Goal: Task Accomplishment & Management: Complete application form

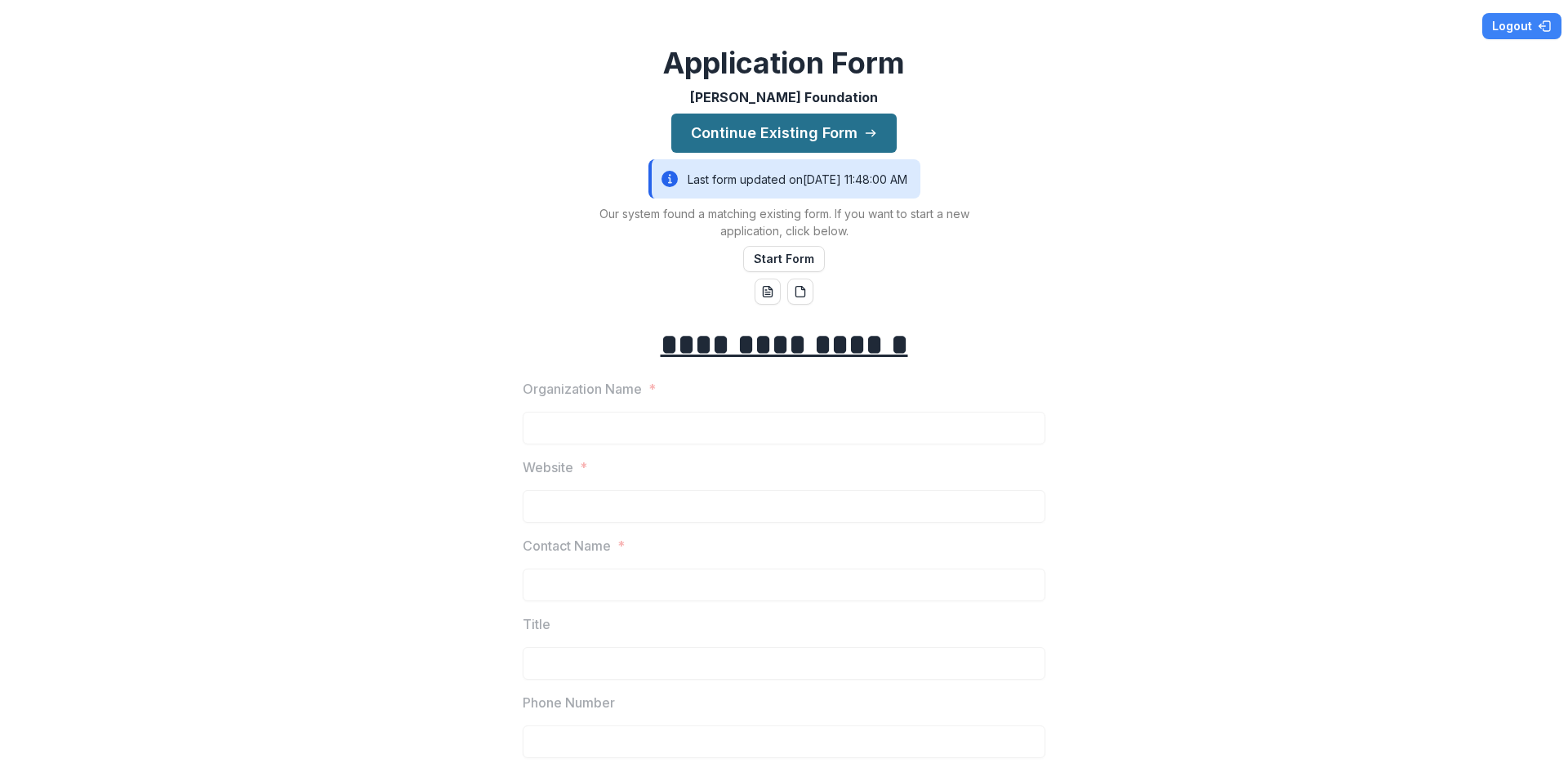
click at [799, 117] on button "Continue Existing Form" at bounding box center [783, 133] width 226 height 39
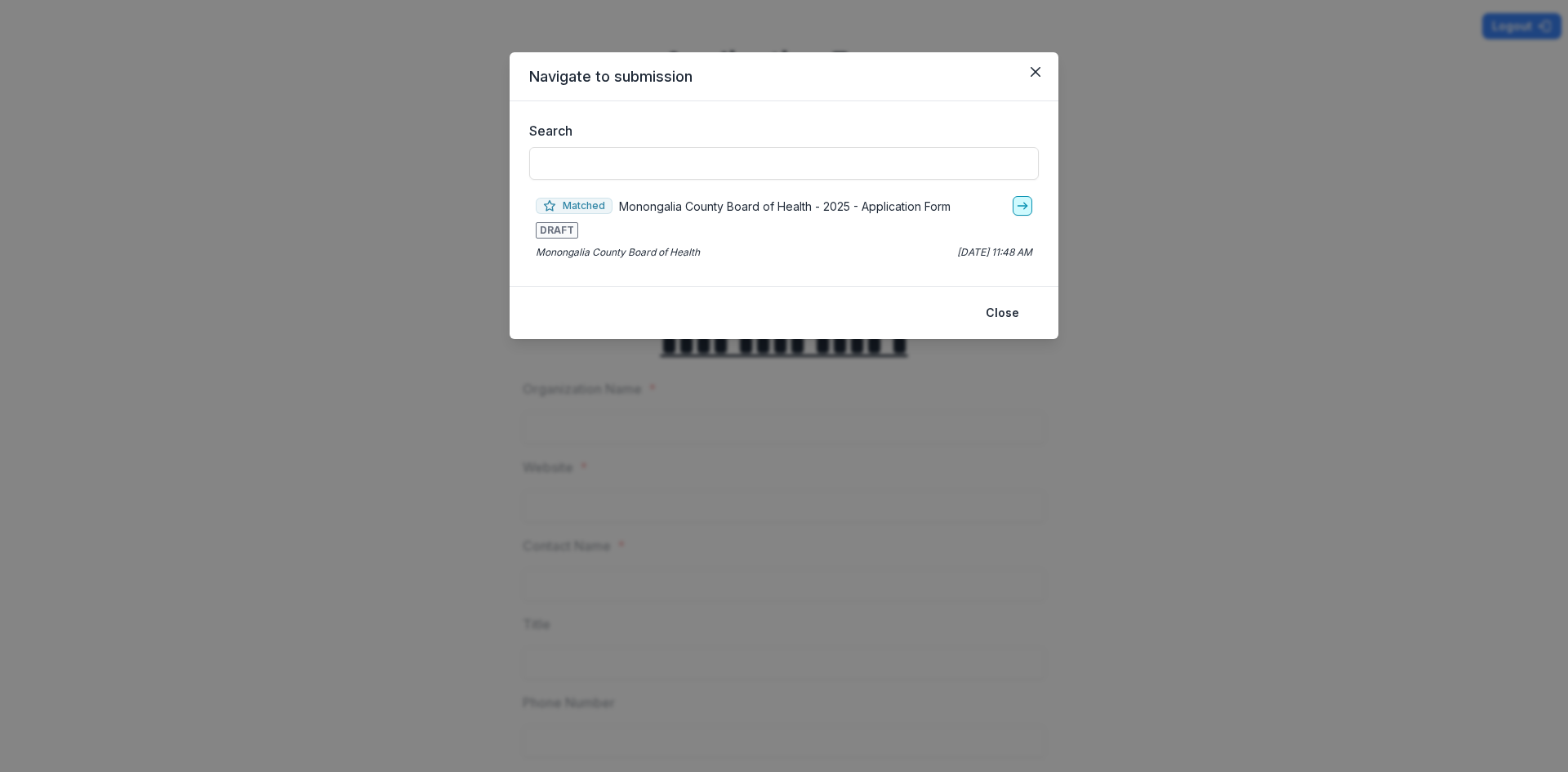
click at [1019, 198] on link "go-to" at bounding box center [1022, 206] width 20 height 20
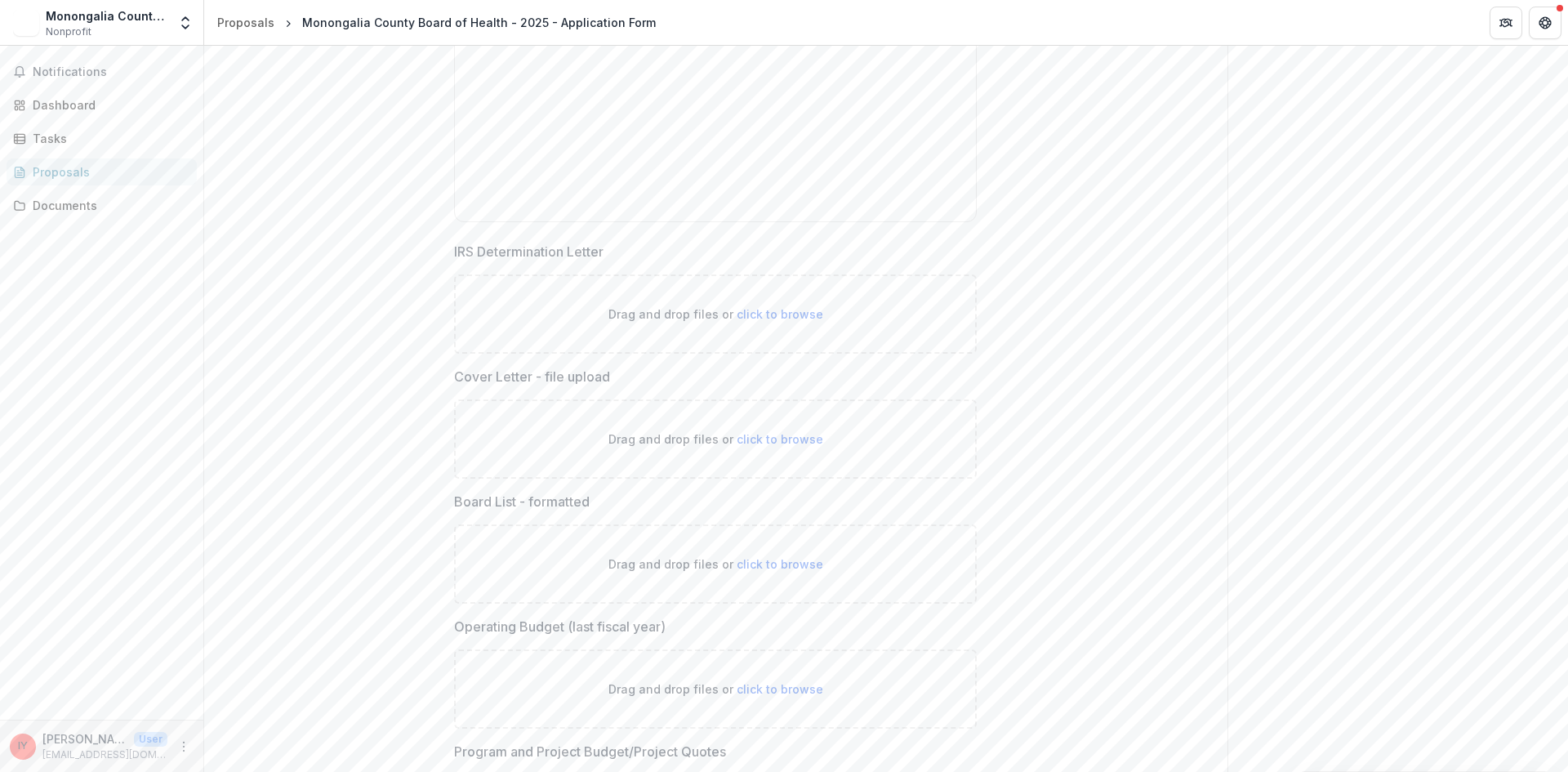
scroll to position [4431, 0]
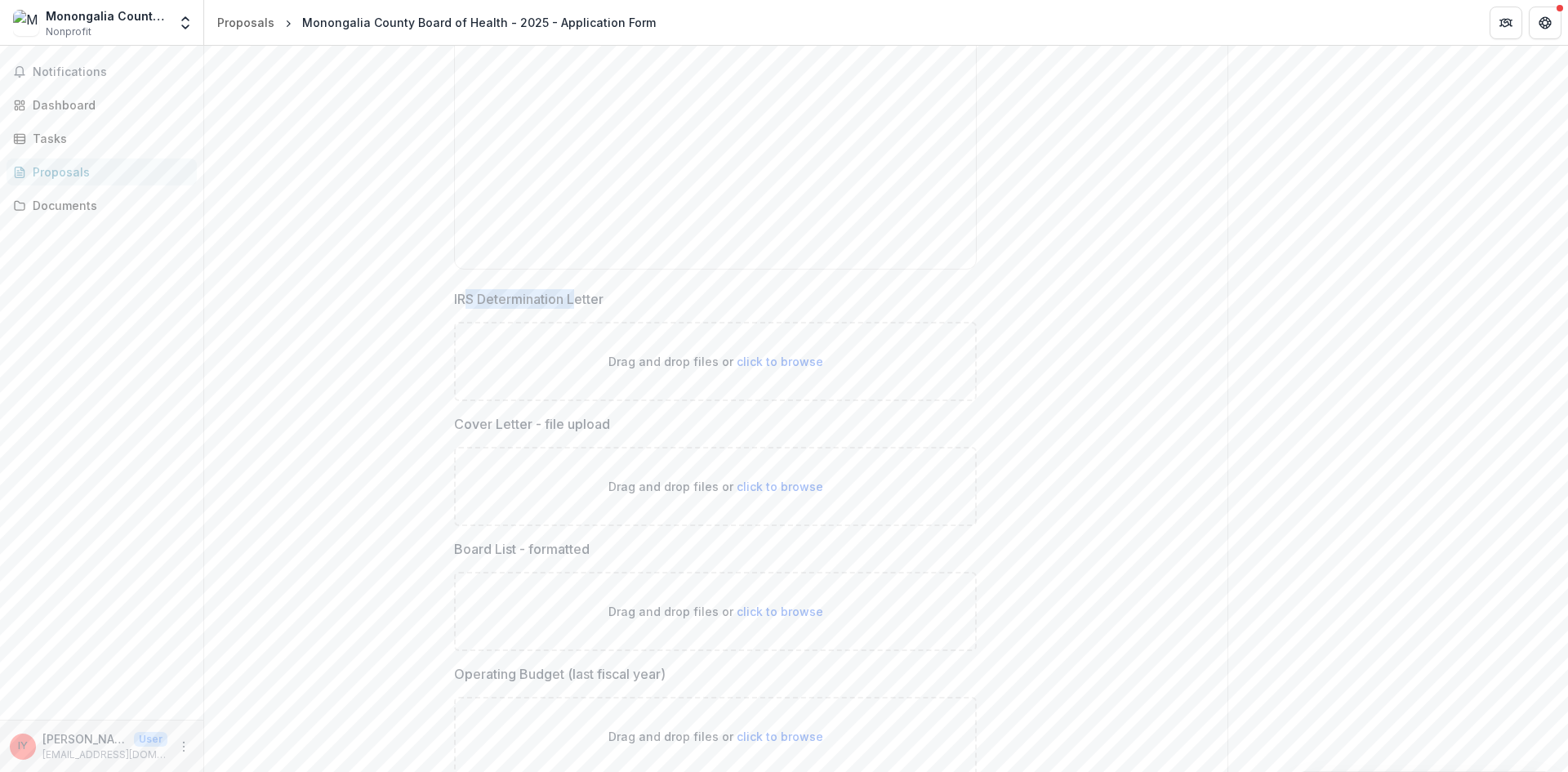
drag, startPoint x: 461, startPoint y: 298, endPoint x: 580, endPoint y: 301, distance: 119.0
click at [580, 300] on p "IRS Determination Letter" at bounding box center [529, 299] width 150 height 20
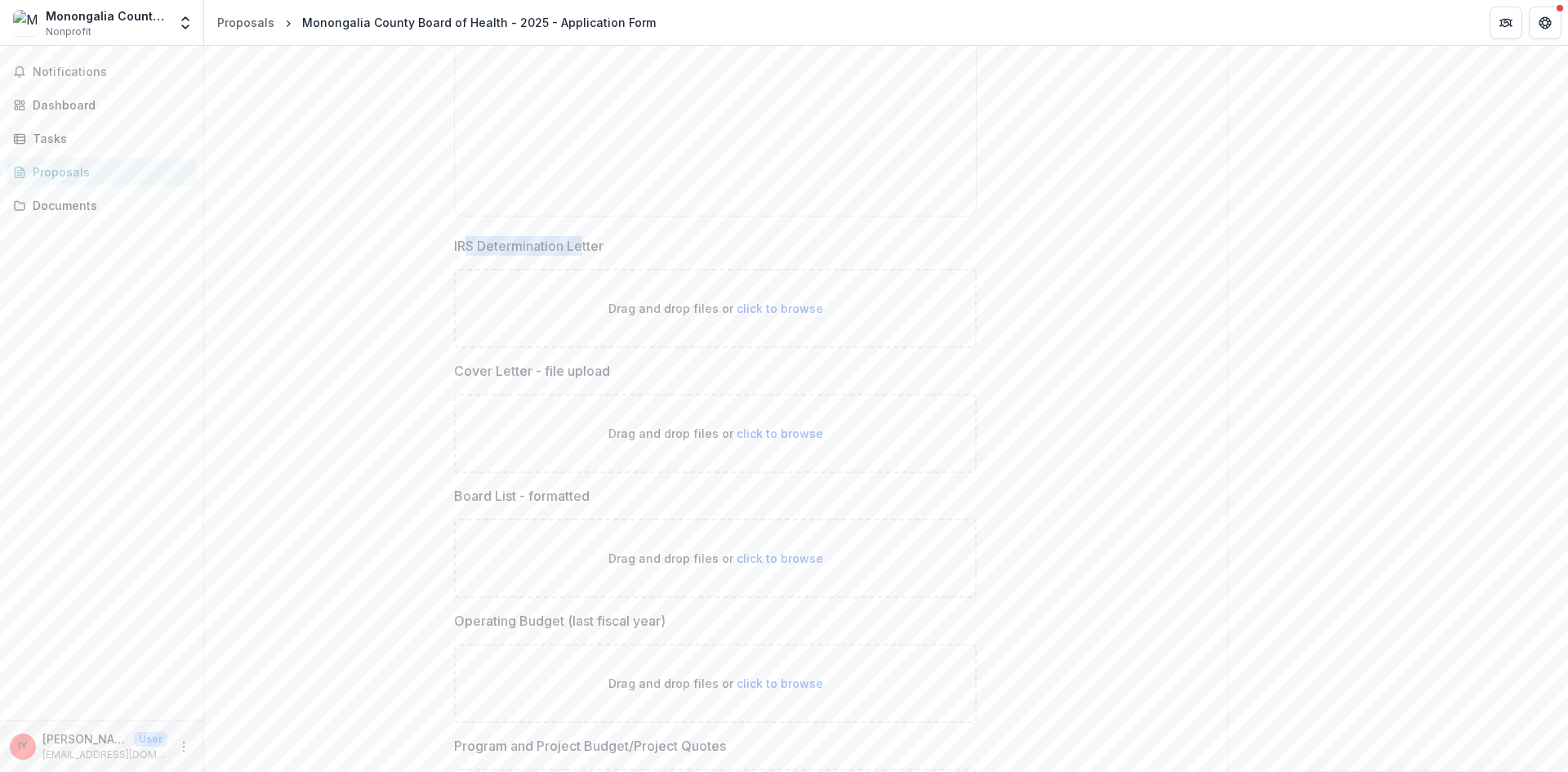
scroll to position [4513, 0]
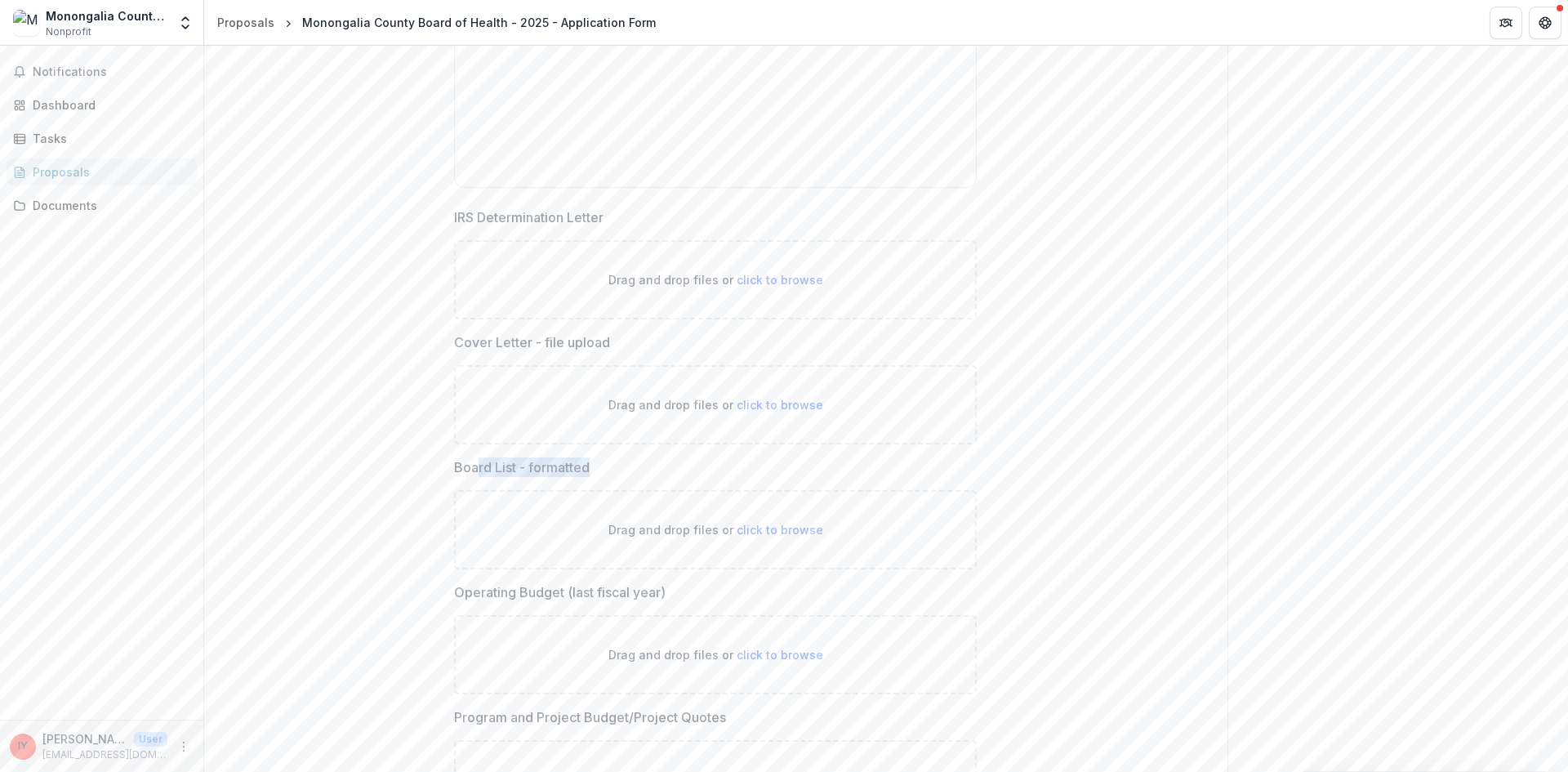
drag, startPoint x: 598, startPoint y: 470, endPoint x: 478, endPoint y: 465, distance: 120.1
click at [478, 465] on label "Board List - formatted" at bounding box center [710, 468] width 513 height 20
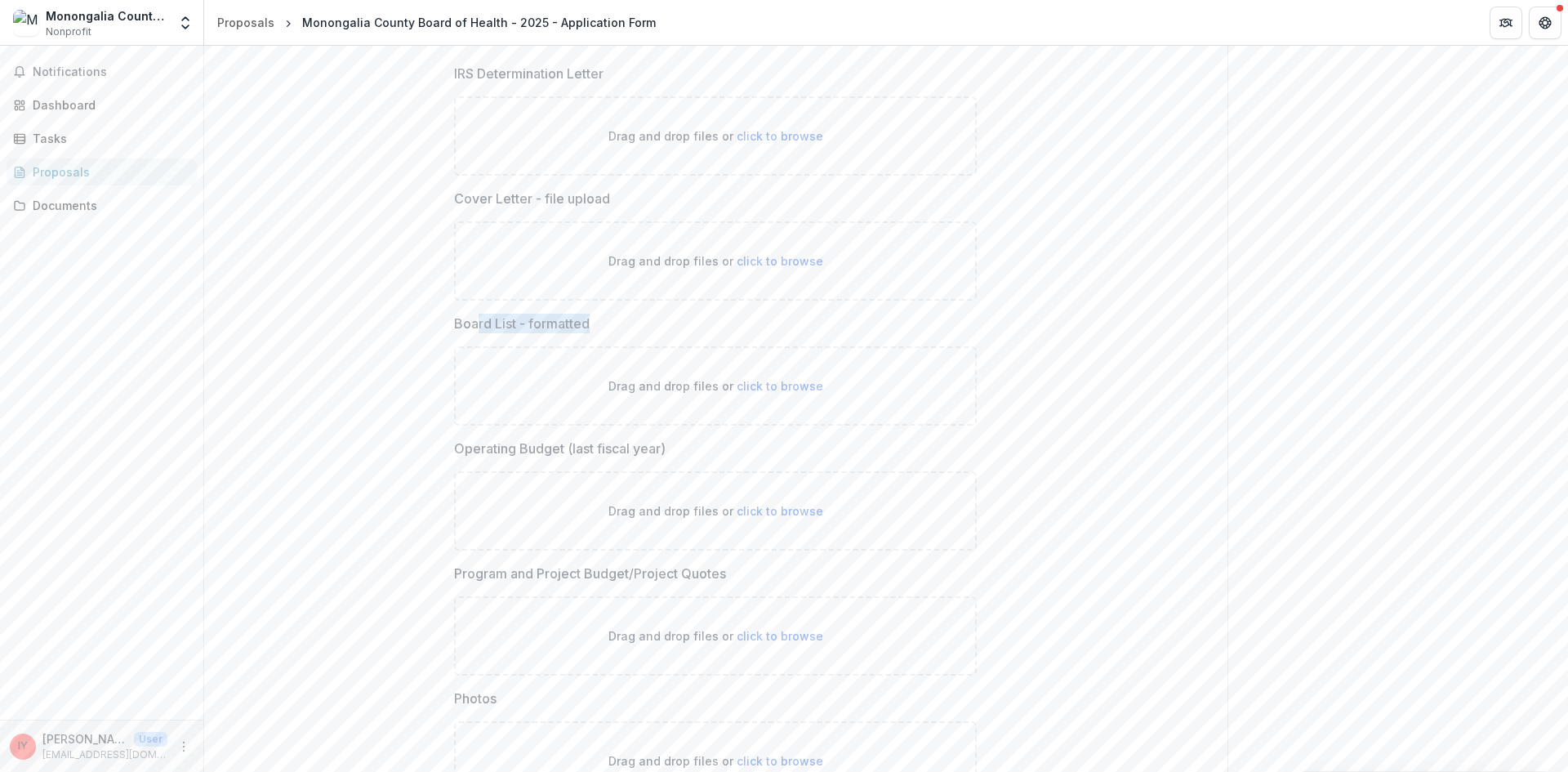
scroll to position [4677, 0]
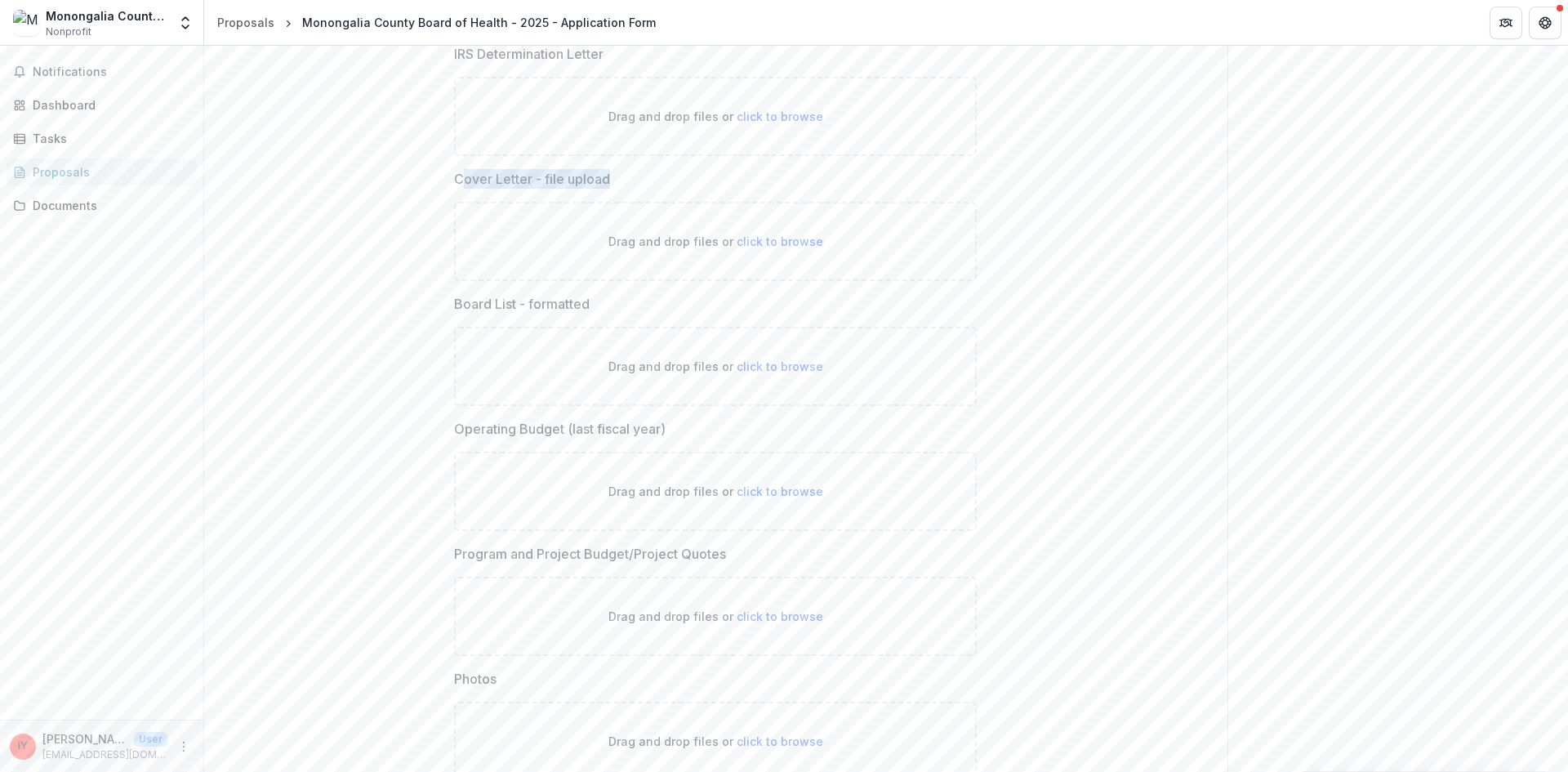
drag, startPoint x: 458, startPoint y: 182, endPoint x: 647, endPoint y: 186, distance: 189.0
click at [647, 186] on label "Cover Letter - file upload" at bounding box center [710, 178] width 513 height 20
